Goal: Task Accomplishment & Management: Use online tool/utility

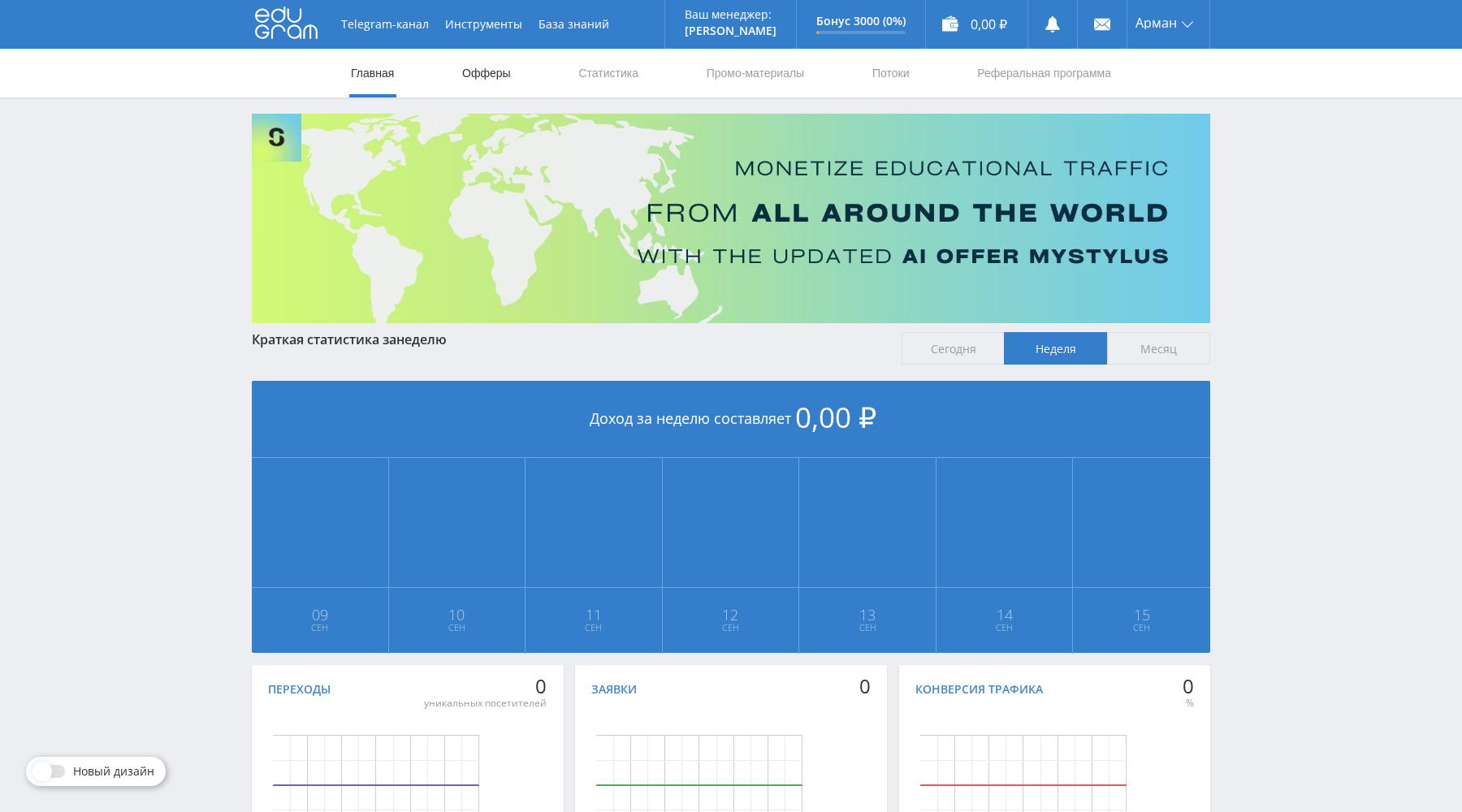
click at [480, 72] on link "Офферы" at bounding box center [486, 72] width 52 height 49
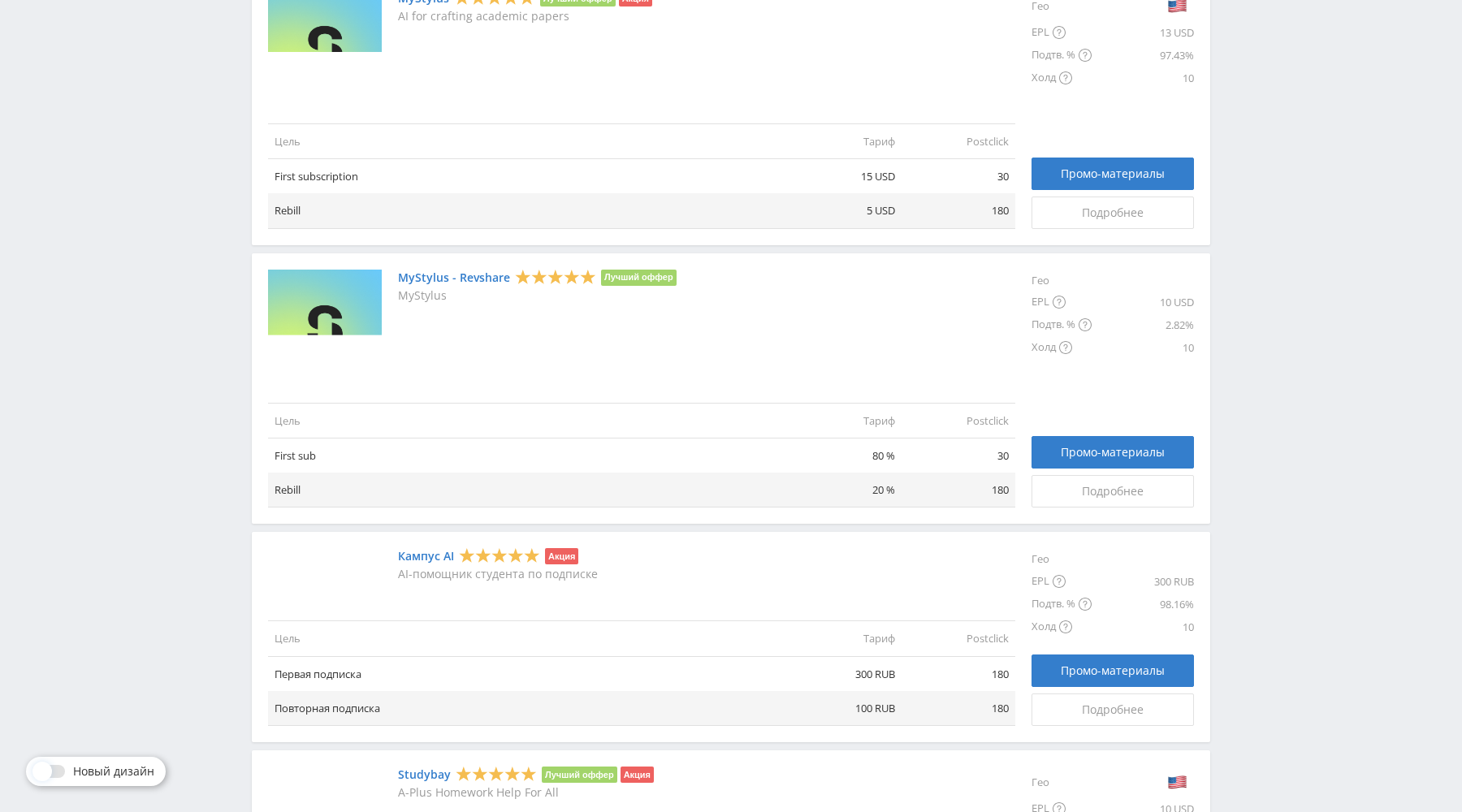
scroll to position [496, 0]
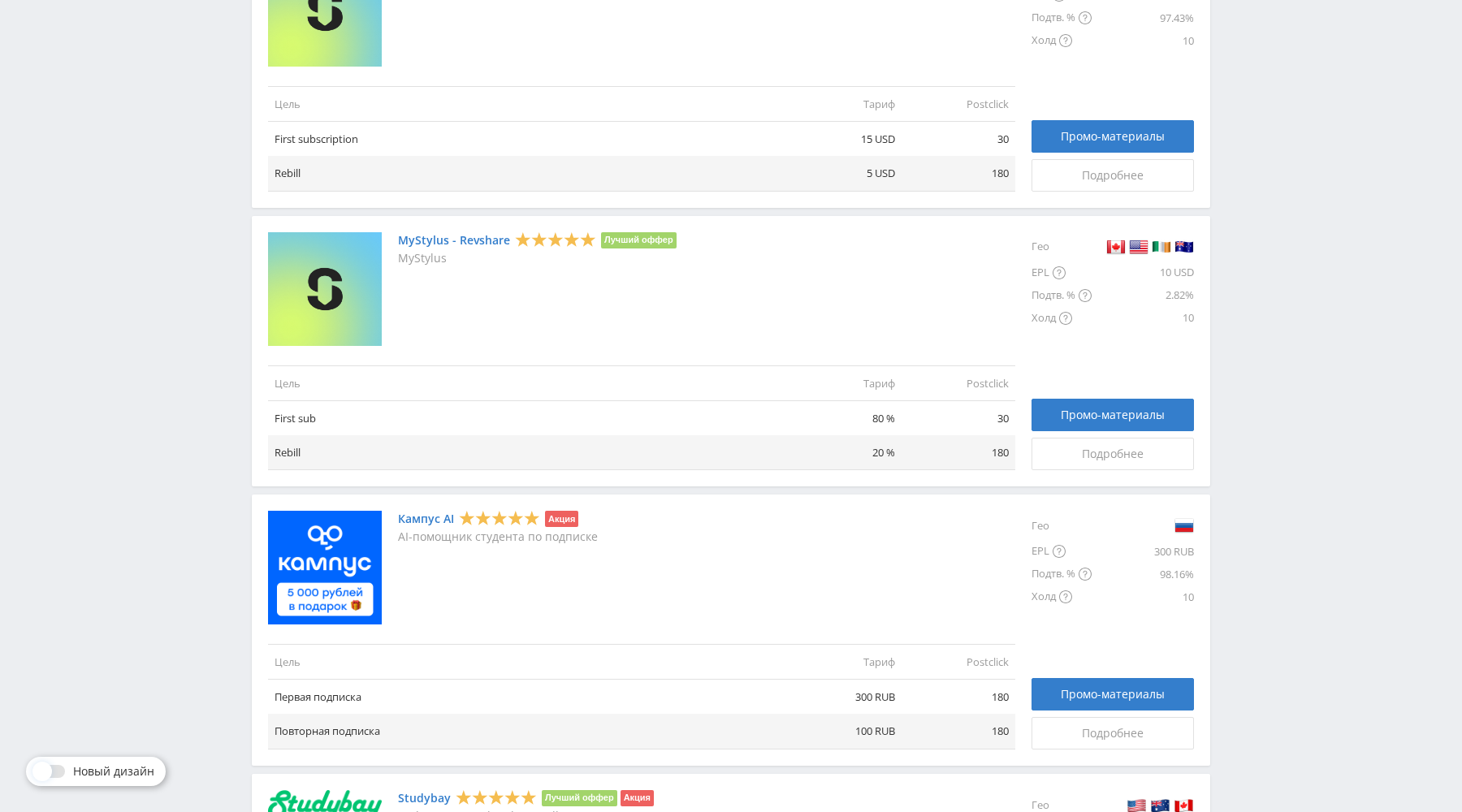
click at [339, 546] on img at bounding box center [324, 567] width 114 height 114
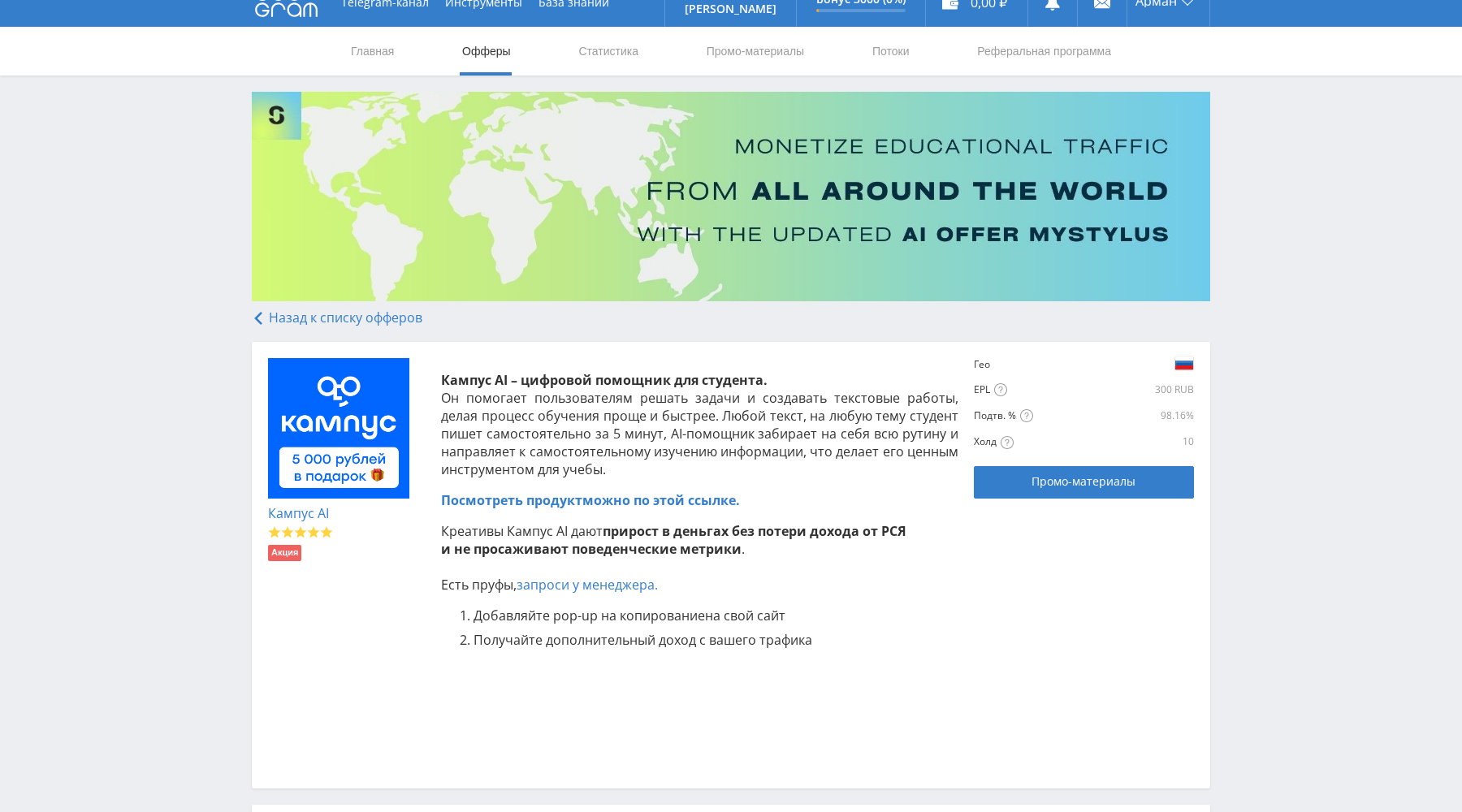
scroll to position [17, 0]
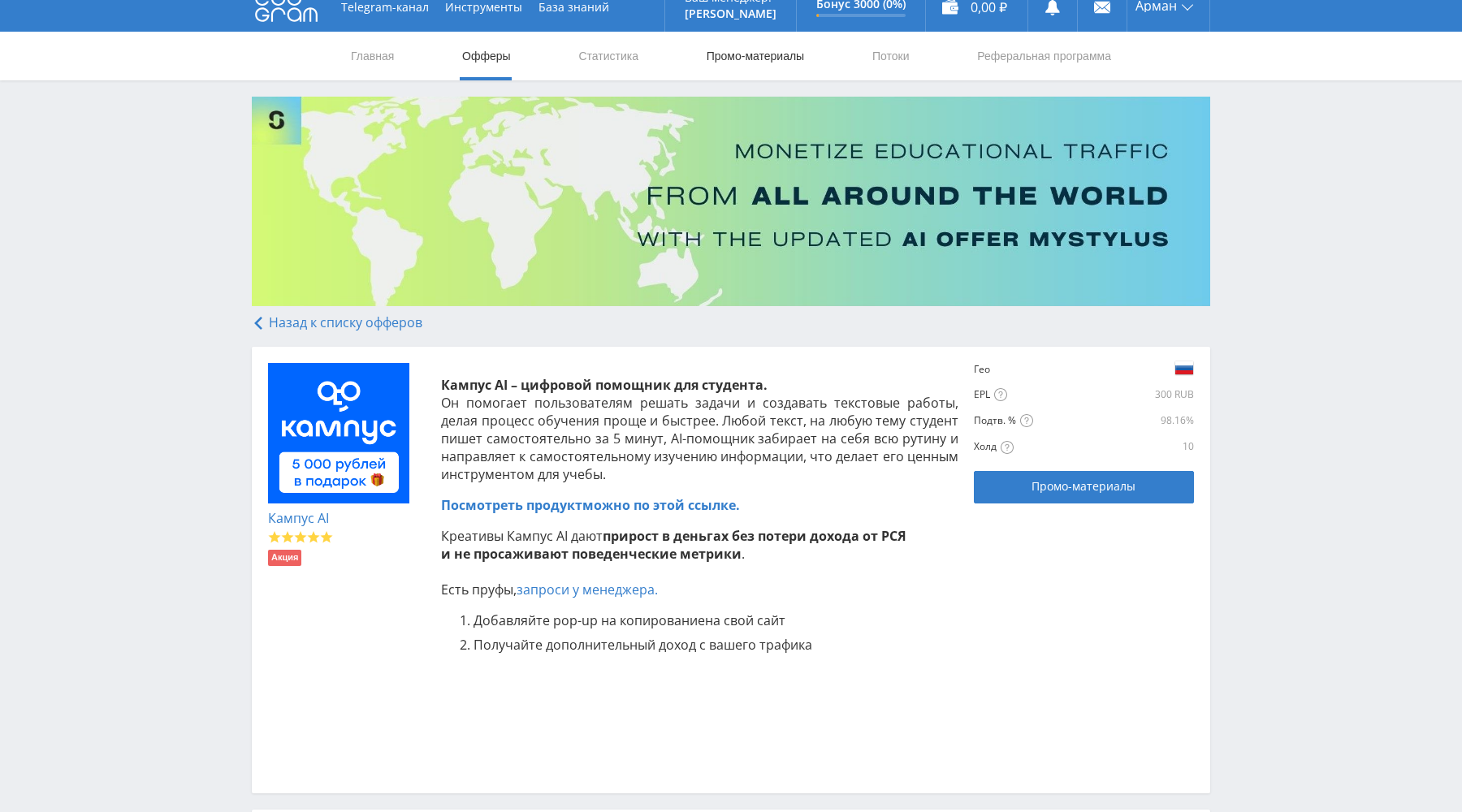
click at [761, 75] on link "Промо-материалы" at bounding box center [755, 56] width 101 height 49
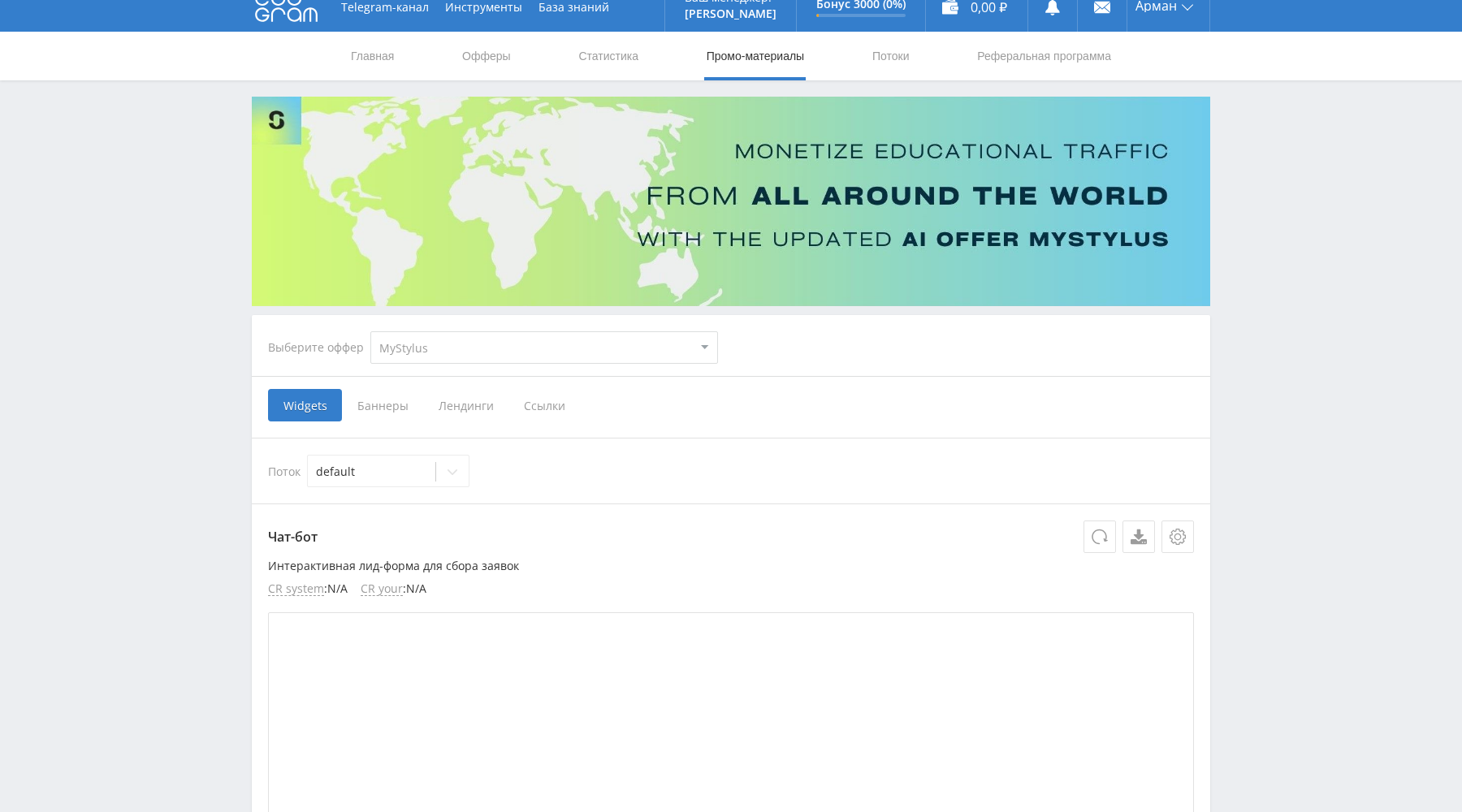
scroll to position [165, 0]
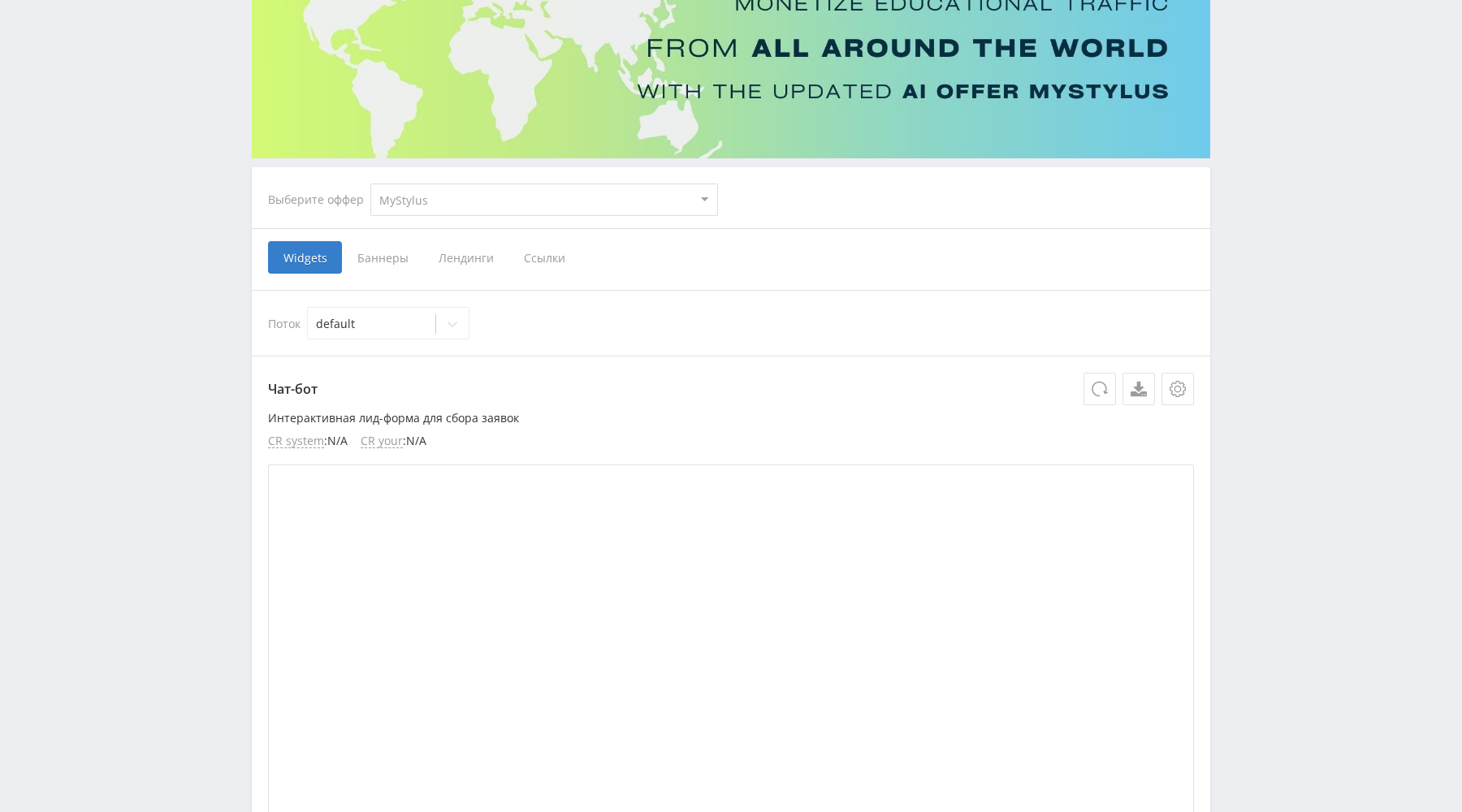
click at [453, 195] on select "MyStylus MyStylus - Revshare Кампус AI Studybay Автор24 Studybay Brazil Study A…" at bounding box center [544, 199] width 347 height 32
select select "340"
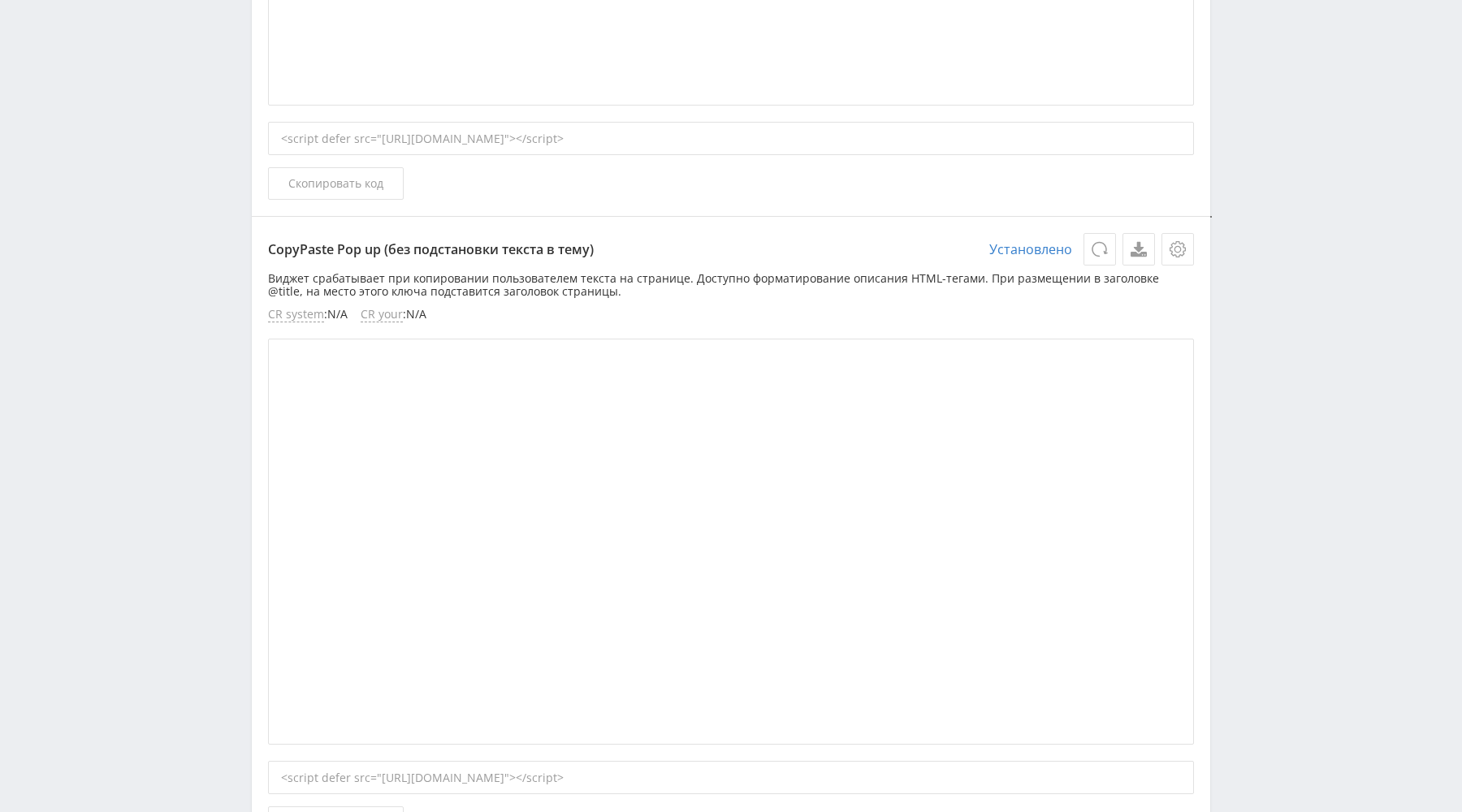
scroll to position [2387, 0]
